Goal: Find specific page/section: Find specific page/section

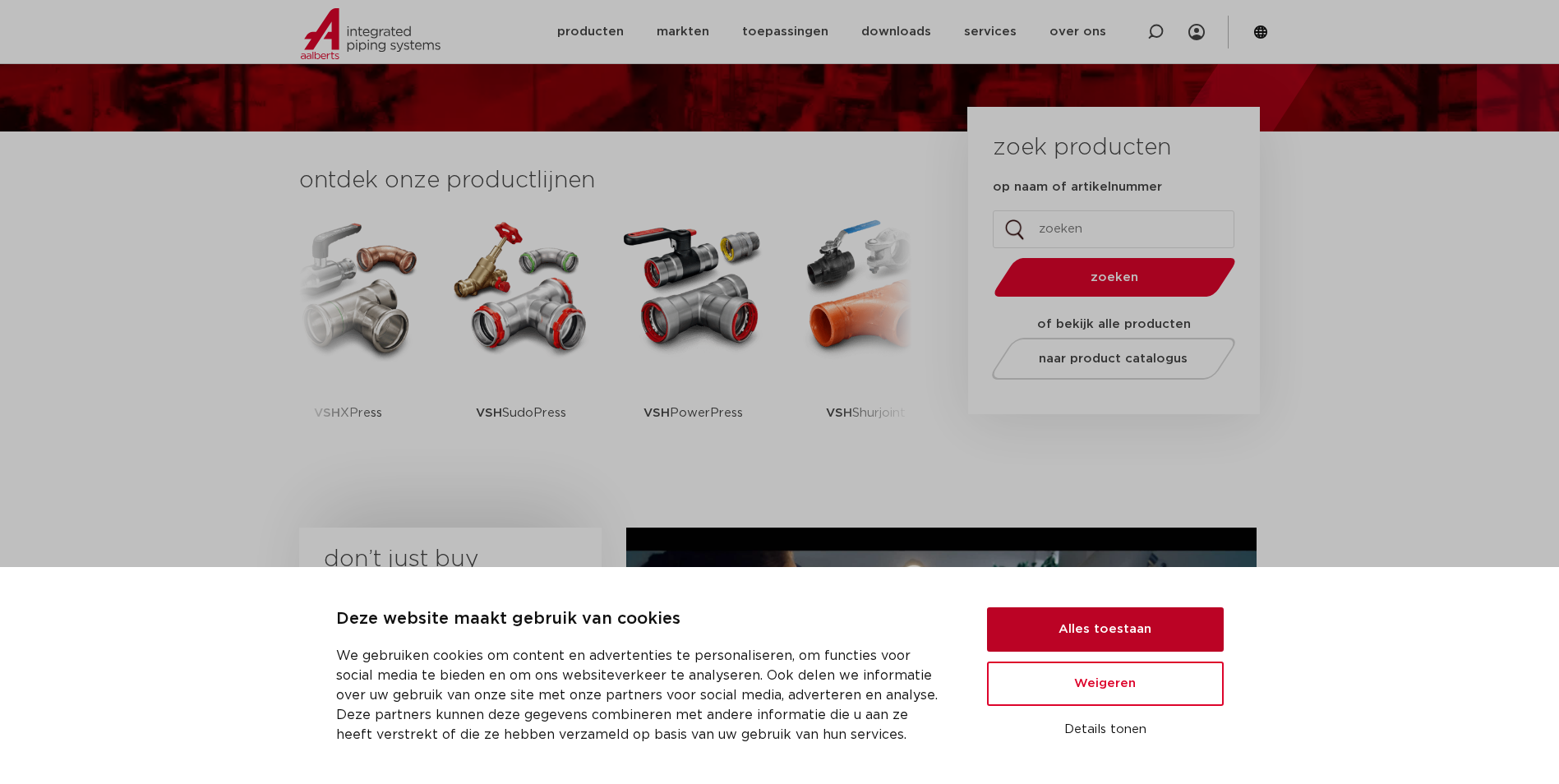
click at [1155, 640] on button "Alles toestaan" at bounding box center [1105, 630] width 237 height 44
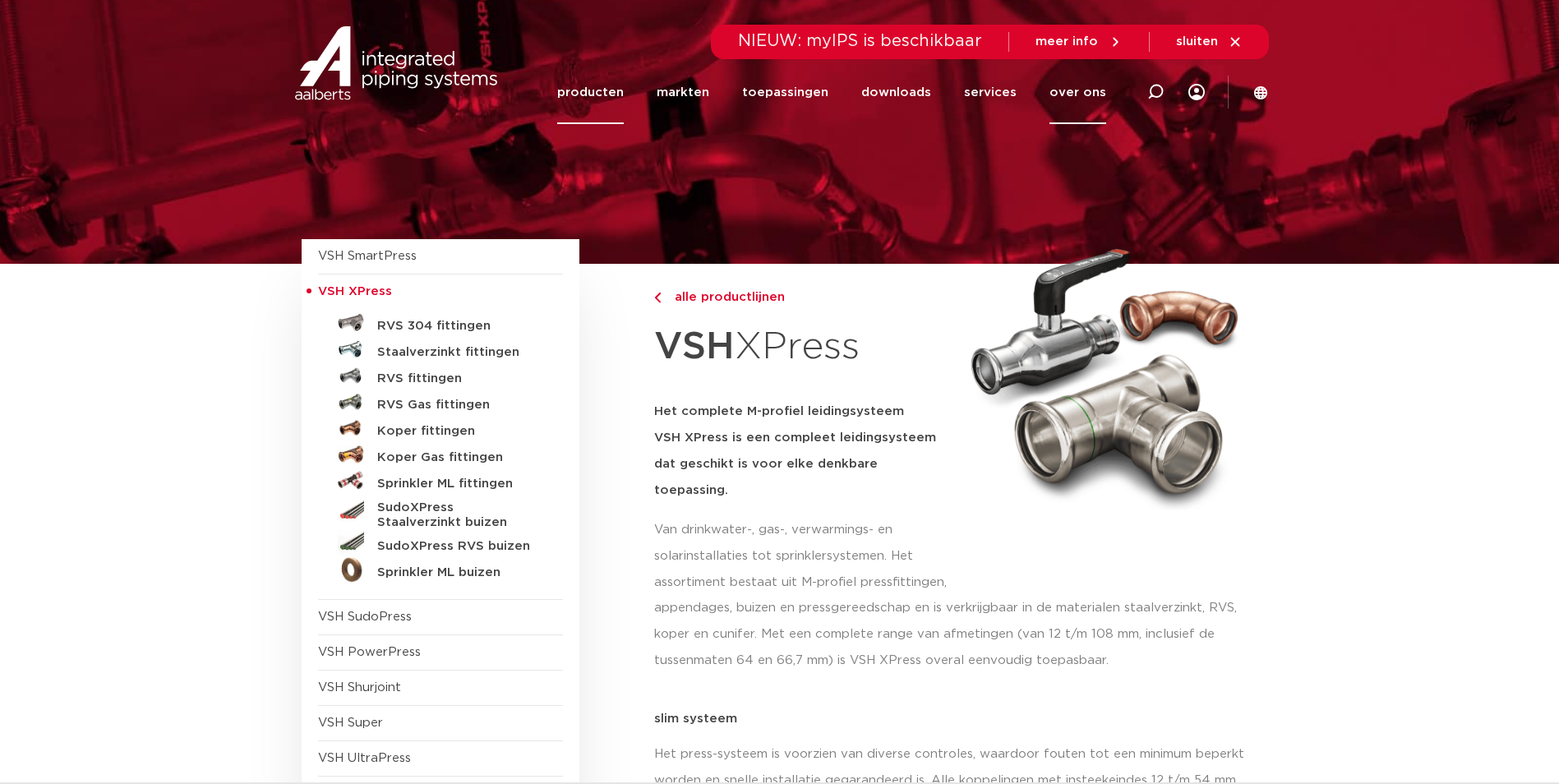
click at [1105, 94] on link "over ons" at bounding box center [1077, 92] width 57 height 63
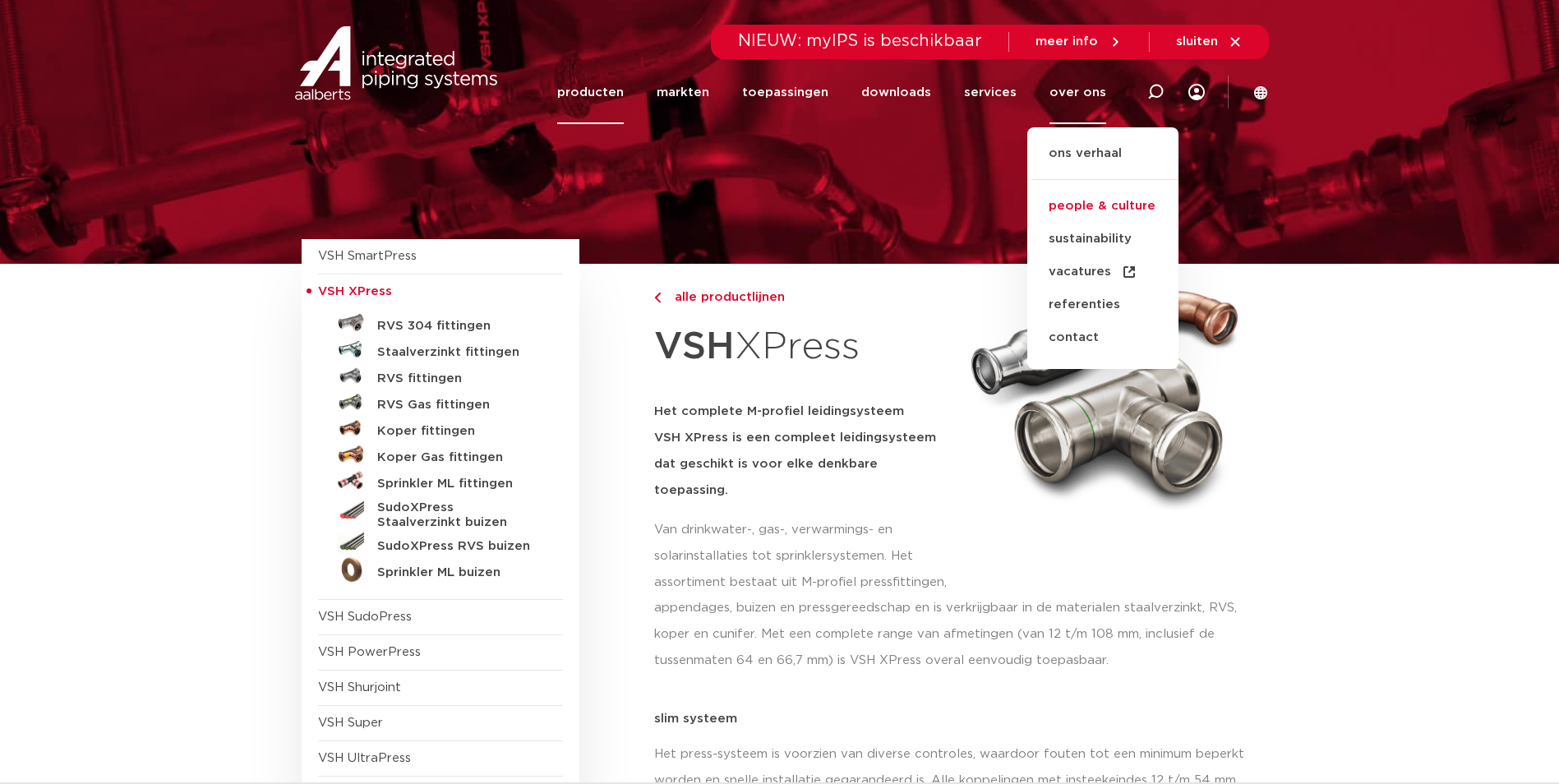
click at [1120, 212] on link "people & culture" at bounding box center [1103, 206] width 151 height 33
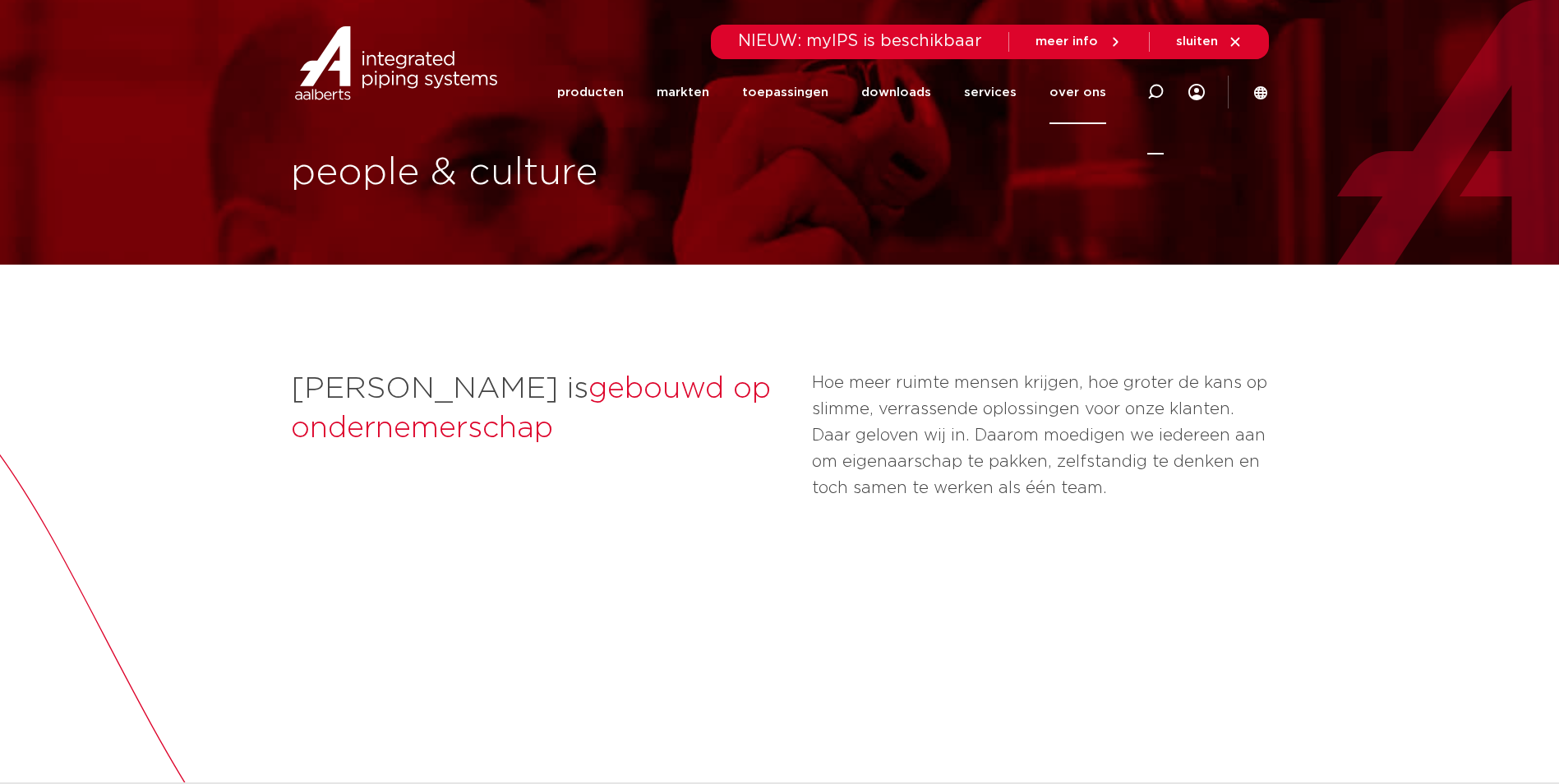
click at [1157, 90] on icon at bounding box center [1155, 92] width 16 height 16
type input "tamara"
click button "Zoeken" at bounding box center [0, 0] width 0 height 0
